Goal: Information Seeking & Learning: Find specific fact

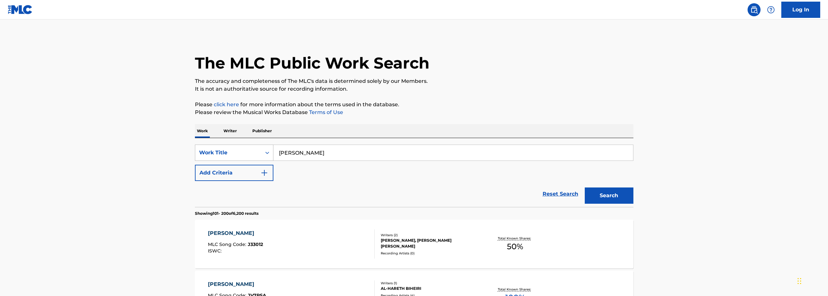
click at [206, 155] on div "SearchWithCriteria9294d85c-dc9b-4967-860b-b233f90de2de Work Title [PERSON_NAME]" at bounding box center [414, 152] width 439 height 16
drag, startPoint x: 322, startPoint y: 150, endPoint x: 317, endPoint y: 150, distance: 4.5
drag, startPoint x: 711, startPoint y: 63, endPoint x: 354, endPoint y: 87, distance: 357.3
drag, startPoint x: 352, startPoint y: 150, endPoint x: 241, endPoint y: 152, distance: 111.3
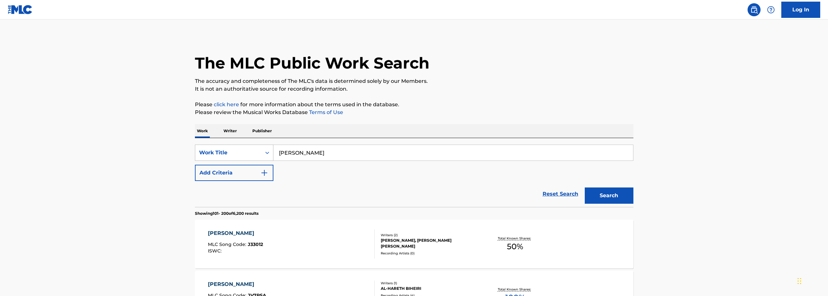
click at [241, 152] on div "SearchWithCriteria9294d85c-dc9b-4967-860b-b233f90de2de Work Title [PERSON_NAME]" at bounding box center [414, 152] width 439 height 16
drag, startPoint x: 341, startPoint y: 154, endPoint x: 332, endPoint y: 158, distance: 10.0
click at [332, 158] on input "[PERSON_NAME]" at bounding box center [453, 153] width 360 height 16
drag, startPoint x: 200, startPoint y: 146, endPoint x: 159, endPoint y: 143, distance: 40.9
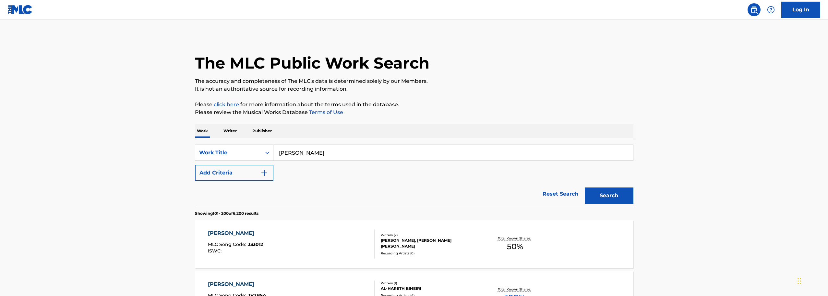
click at [585, 187] on button "Search" at bounding box center [609, 195] width 49 height 16
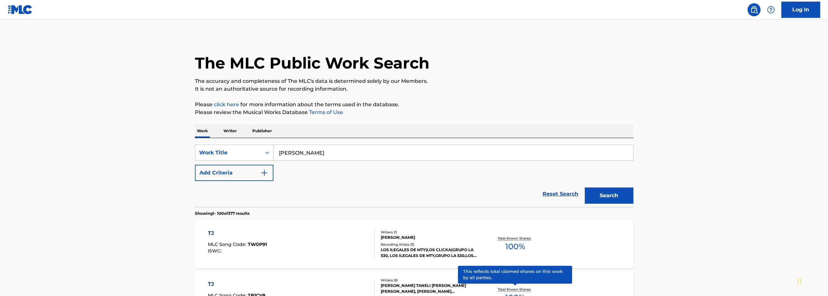
drag, startPoint x: 284, startPoint y: 153, endPoint x: 406, endPoint y: 0, distance: 196.2
click at [262, 156] on div "SearchWithCriteria9294d85c-dc9b-4967-860b-b233f90de2de Work Title [PERSON_NAME]" at bounding box center [414, 152] width 439 height 16
type input "[PERSON_NAME]"
click at [611, 201] on button "Search" at bounding box center [609, 195] width 49 height 16
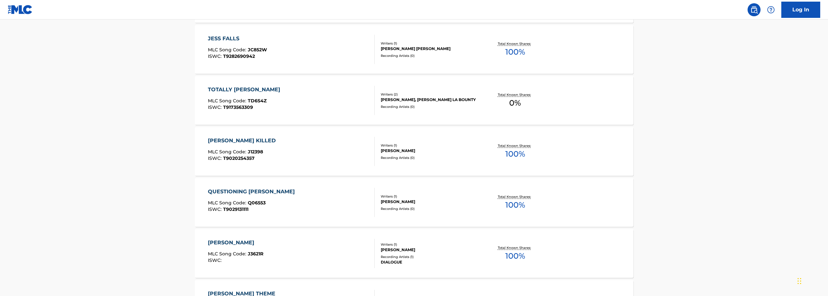
scroll to position [5083, 0]
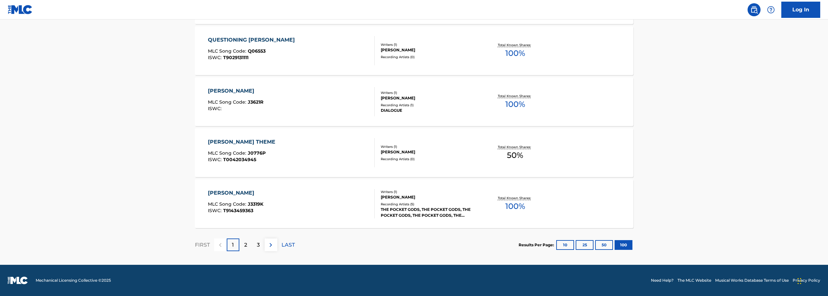
click at [246, 245] on p "2" at bounding box center [245, 245] width 3 height 8
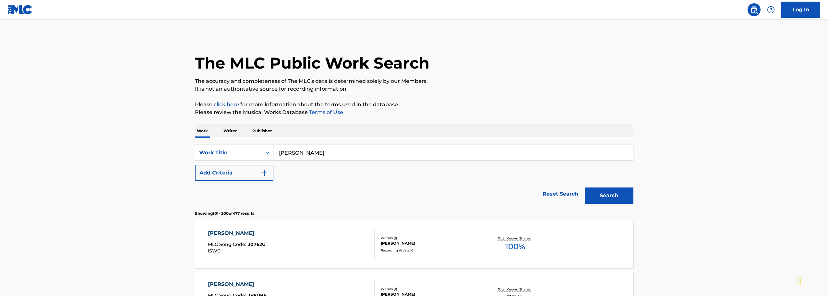
scroll to position [76, 0]
